Goal: Information Seeking & Learning: Learn about a topic

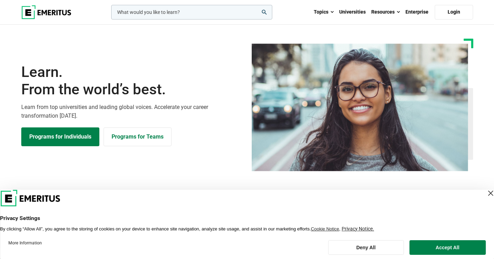
click at [486, 192] on div "Close Layer" at bounding box center [491, 194] width 10 height 10
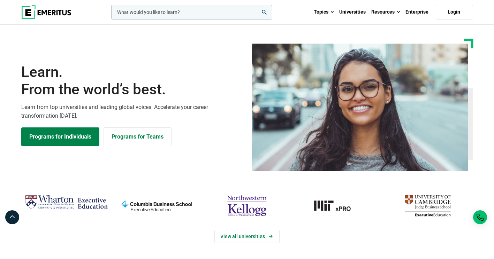
click at [208, 14] on input "woocommerce-product-search-field-0" at bounding box center [191, 12] width 161 height 15
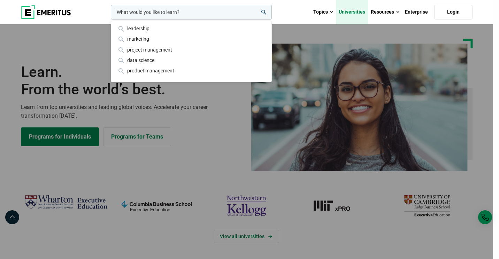
click at [356, 12] on link "Universities" at bounding box center [352, 12] width 32 height 24
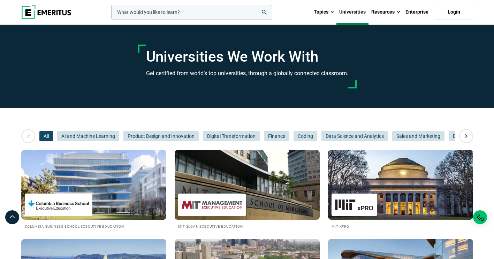
click at [225, 15] on input "woocommerce-product-search-field-0" at bounding box center [191, 12] width 161 height 15
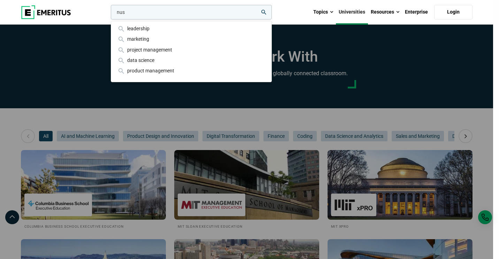
type input "nus"
click at [109, 14] on button "search" at bounding box center [109, 14] width 0 height 0
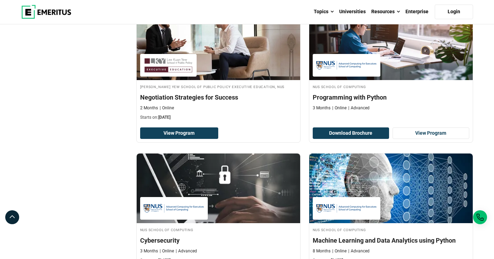
scroll to position [558, 0]
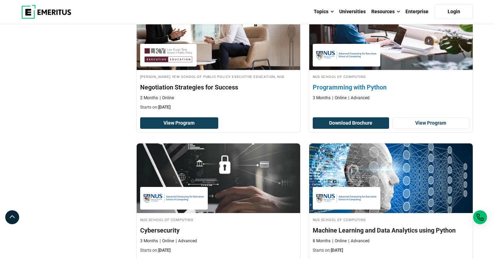
click at [347, 93] on div "NUS School of Computing Programming with Python 3 Months Online Advanced" at bounding box center [391, 88] width 164 height 28
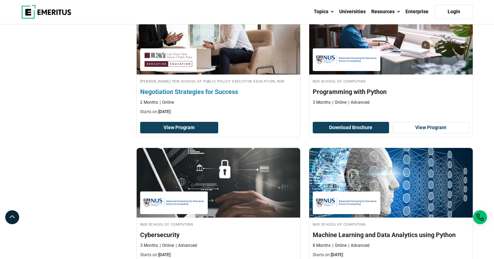
scroll to position [488, 0]
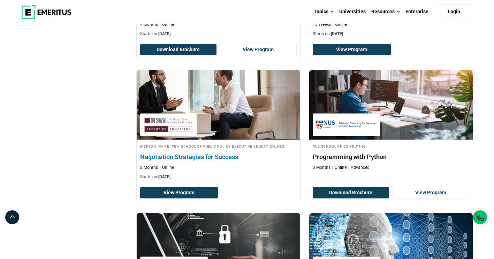
click at [246, 110] on img at bounding box center [218, 105] width 180 height 77
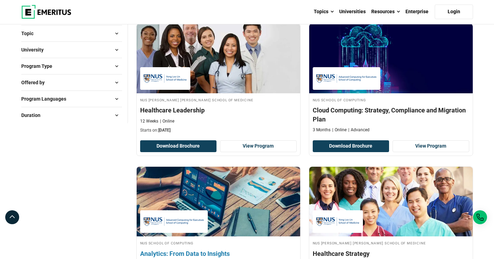
scroll to position [209, 0]
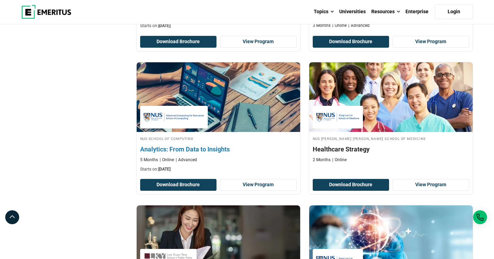
click at [230, 143] on div "NUS School of Computing Analytics: From Data to Insights 5 Months Online Advanc…" at bounding box center [219, 154] width 164 height 37
